Goal: Check status

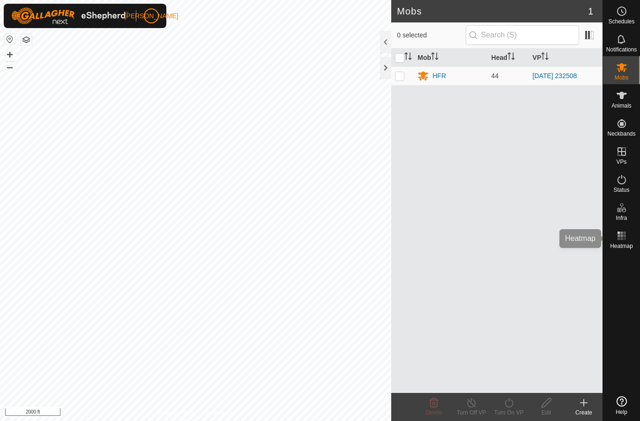
click at [625, 240] on icon at bounding box center [621, 235] width 11 height 11
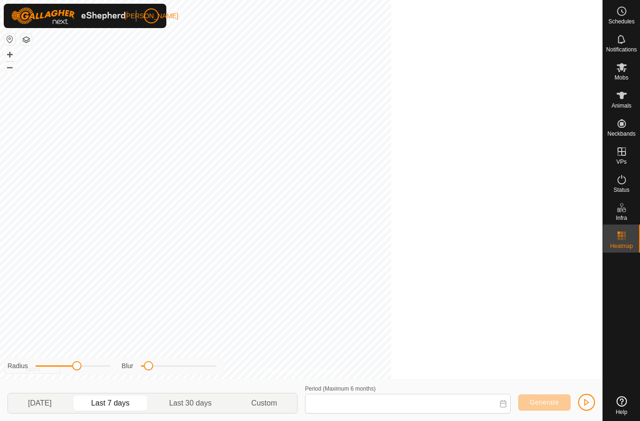
type input "[DATE] - [DATE]"
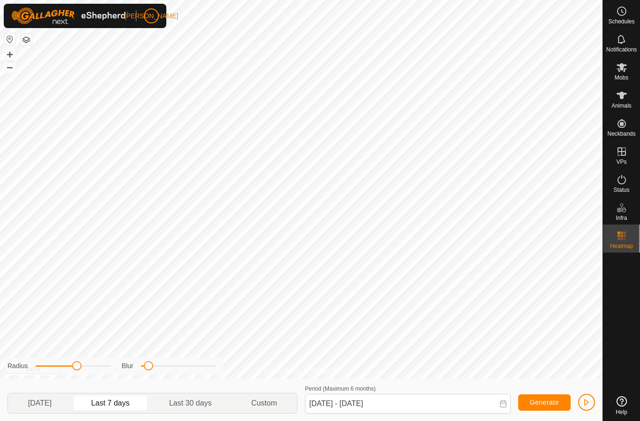
click at [588, 401] on span "button" at bounding box center [586, 402] width 7 height 7
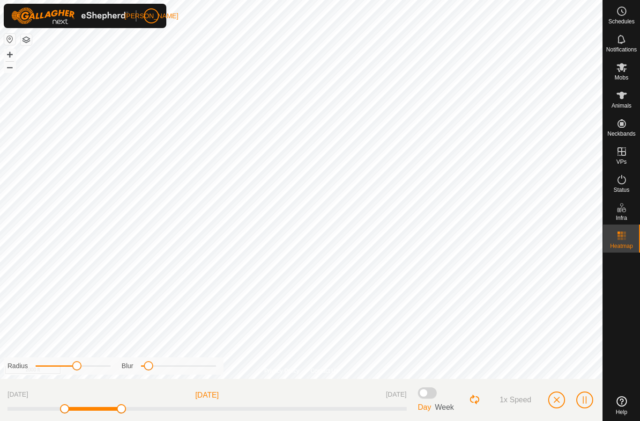
click at [553, 400] on span "button" at bounding box center [556, 400] width 7 height 7
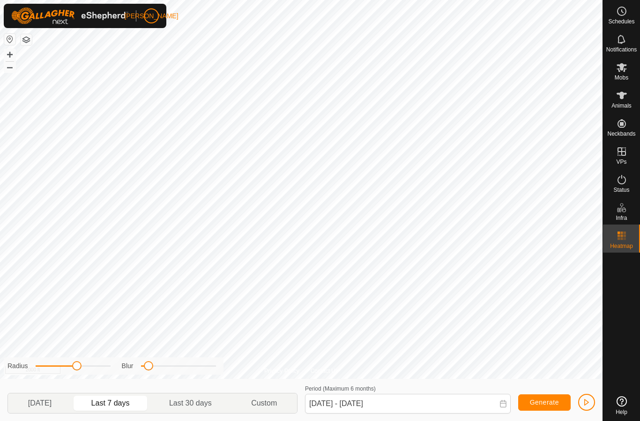
click at [190, 406] on span "Last 30 days" at bounding box center [190, 403] width 43 height 11
type input "[DATE] - [DATE]"
click at [634, 183] on div "Status" at bounding box center [621, 183] width 37 height 28
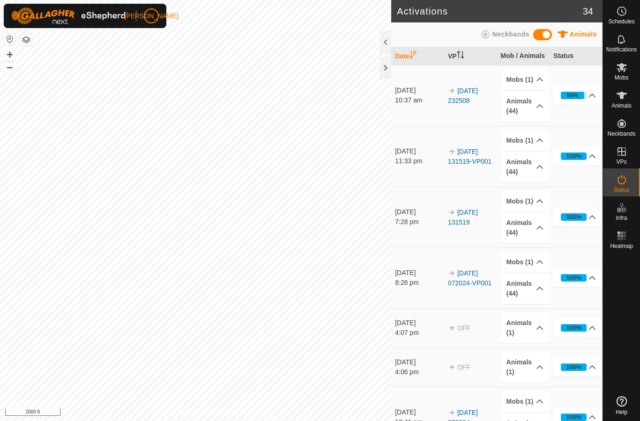
click at [576, 251] on td "100% In Progress Pending 0 Sent 0 Completed Confirmed 0 Overridden 40 Cancelled…" at bounding box center [575, 278] width 53 height 61
click at [389, 74] on div at bounding box center [385, 68] width 11 height 22
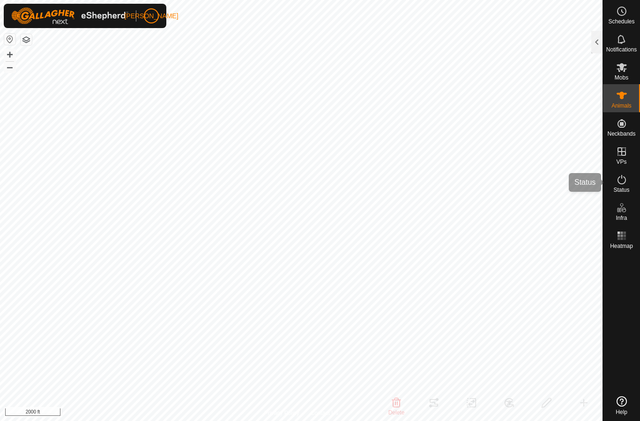
click at [612, 180] on div "Status" at bounding box center [621, 183] width 37 height 28
